Goal: Find specific page/section: Find specific page/section

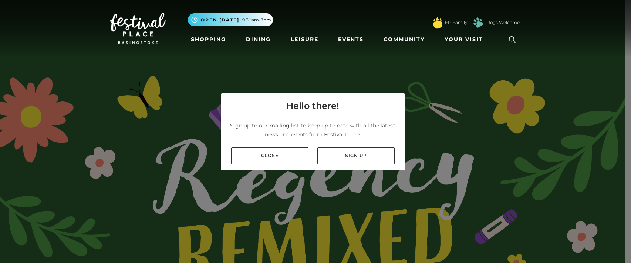
click at [294, 160] on link "Close" at bounding box center [269, 155] width 77 height 17
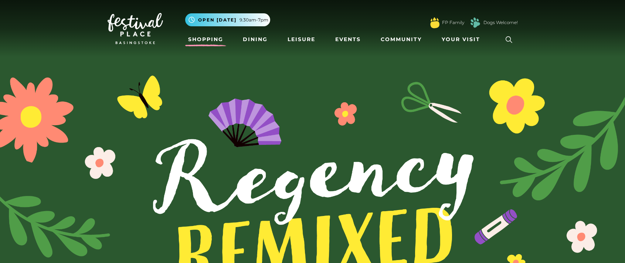
click at [207, 37] on link "Shopping" at bounding box center [205, 40] width 41 height 14
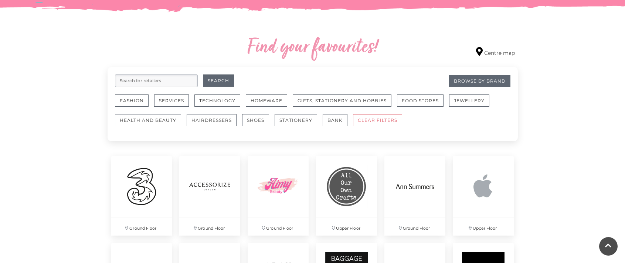
scroll to position [444, 0]
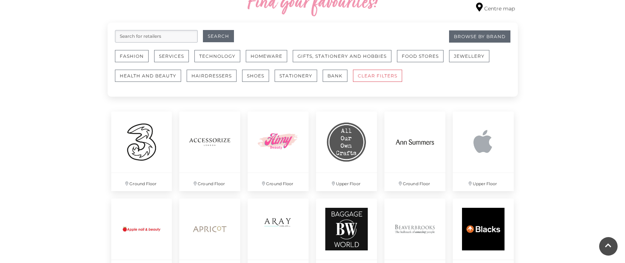
click at [170, 36] on input "search" at bounding box center [156, 36] width 83 height 13
paste input "AntiByte Games"
type input "AntiByte Games"
click at [203, 30] on button "Search" at bounding box center [218, 36] width 31 height 12
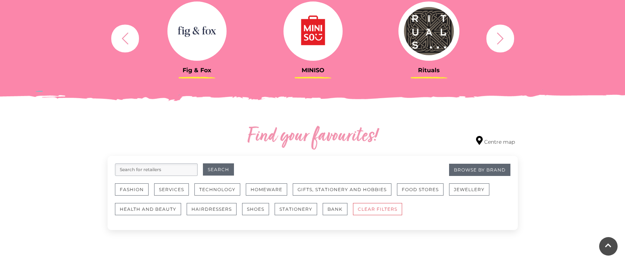
scroll to position [355, 0]
